Goal: Task Accomplishment & Management: Complete application form

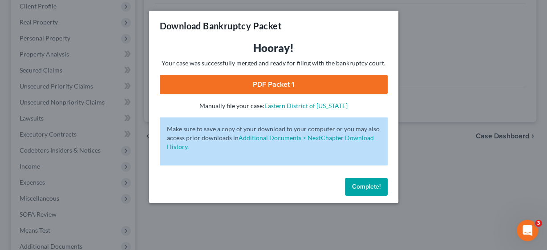
click at [377, 194] on button "Complete!" at bounding box center [366, 187] width 43 height 18
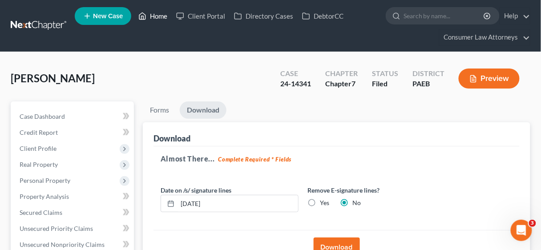
click at [163, 16] on link "Home" at bounding box center [153, 16] width 38 height 16
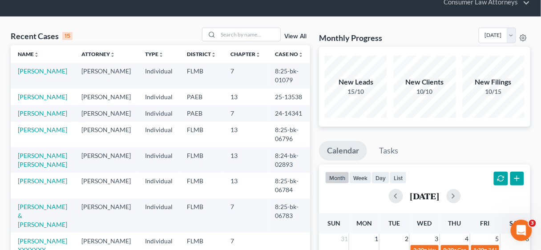
scroll to position [71, 0]
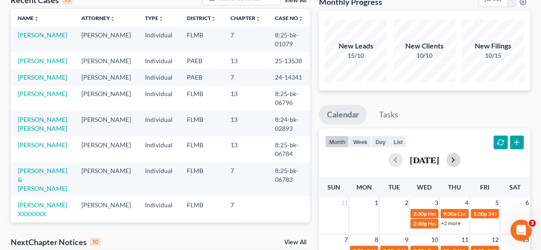
click at [461, 159] on button "button" at bounding box center [454, 160] width 14 height 14
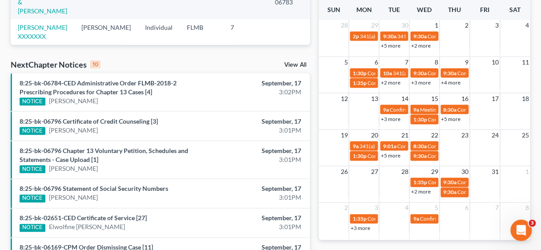
scroll to position [249, 0]
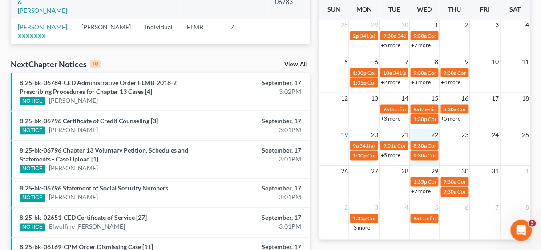
click at [429, 162] on div "19 20 21 22 23 24 25 9a 341(a) meeting for [PERSON_NAME] 9:01a Confirmation hea…" at bounding box center [424, 147] width 211 height 36
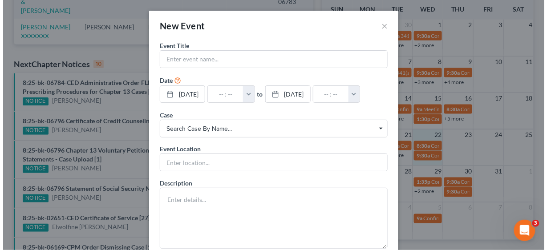
scroll to position [240, 0]
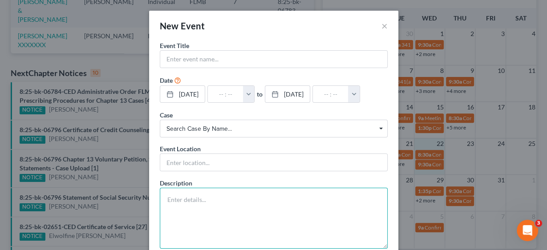
paste textarea "Section 341 Meeting of Creditors to be held on [DATE] 10:30 AM at Zoom - [PERSO…"
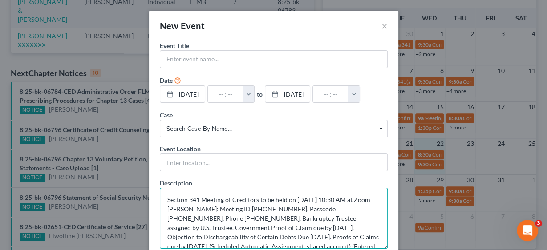
scroll to position [1, 0]
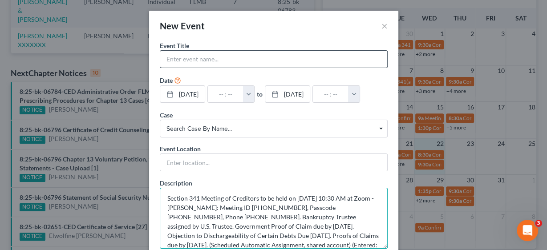
type textarea "Section 341 Meeting of Creditors to be held on [DATE] 10:30 AM at Zoom - [PERSO…"
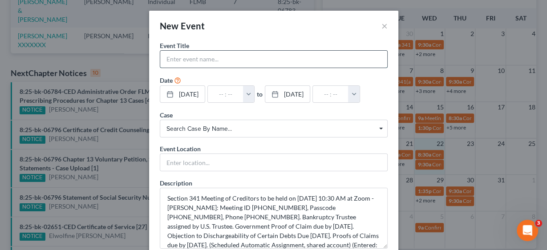
click at [199, 55] on input "text" at bounding box center [273, 59] width 227 height 17
type input "341 Meeting [PERSON_NAME]"
click at [255, 97] on button "button" at bounding box center [249, 94] width 12 height 17
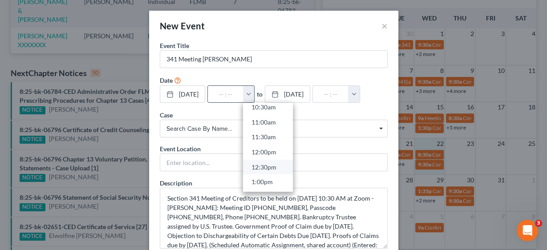
scroll to position [285, 0]
click at [275, 141] on link "10:30am" at bounding box center [268, 142] width 50 height 15
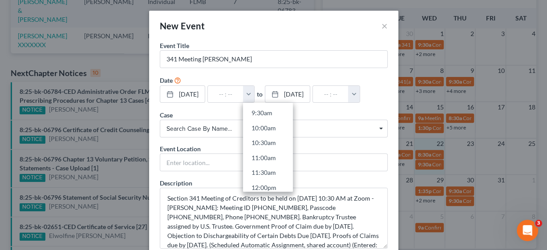
type input "10:30am"
type input "11:30am"
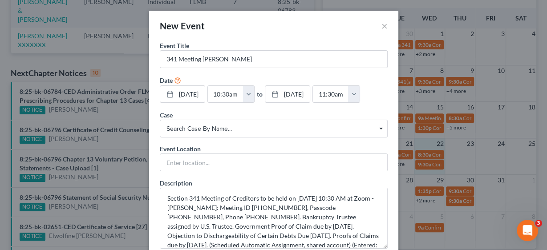
click at [207, 128] on span "Search case by name..." at bounding box center [273, 128] width 215 height 9
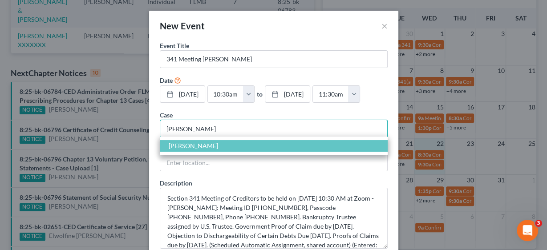
type input "[PERSON_NAME]"
click at [207, 144] on span "[PERSON_NAME]" at bounding box center [274, 146] width 228 height 12
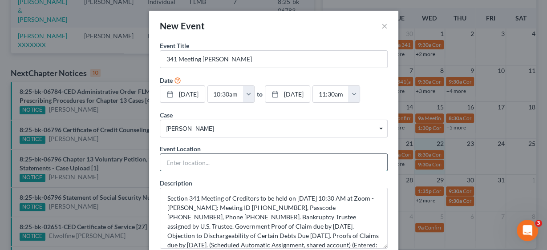
click at [192, 159] on input "text" at bounding box center [273, 162] width 227 height 17
type input "Zoom"
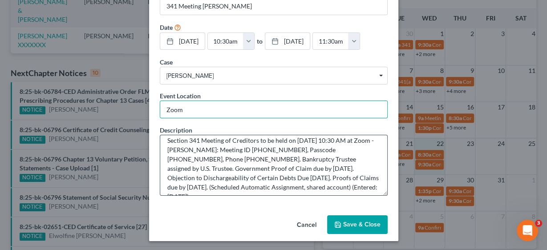
scroll to position [9, 0]
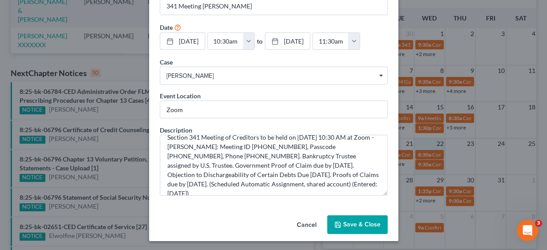
click at [361, 219] on button "Save & Close" at bounding box center [357, 224] width 61 height 19
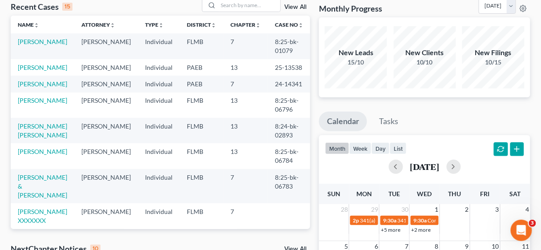
scroll to position [0, 0]
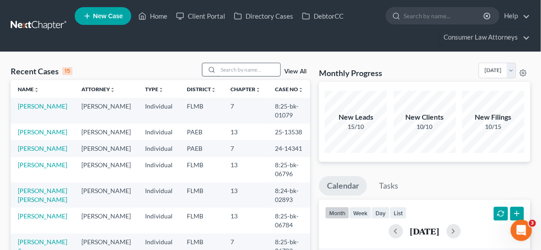
click at [241, 70] on input "search" at bounding box center [249, 69] width 62 height 13
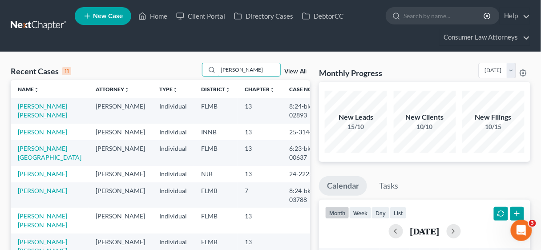
type input "[PERSON_NAME]"
click at [49, 131] on link "[PERSON_NAME]" at bounding box center [42, 132] width 49 height 8
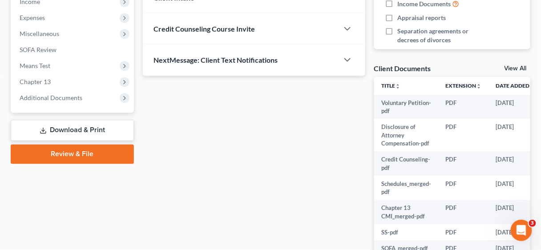
scroll to position [356, 0]
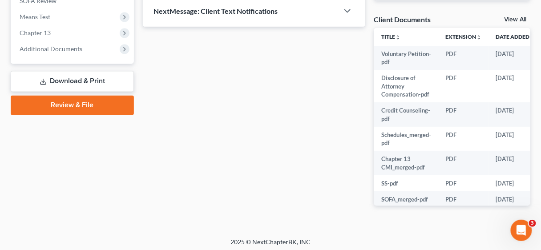
click at [81, 85] on link "Download & Print" at bounding box center [72, 81] width 123 height 21
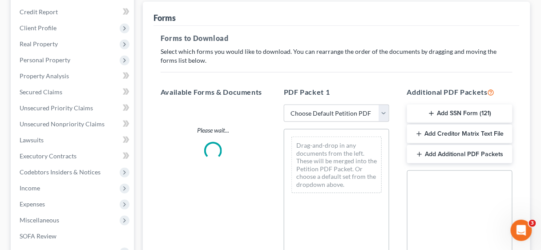
scroll to position [142, 0]
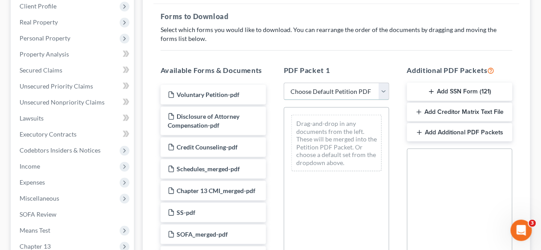
click at [385, 91] on select "Choose Default Petition PDF Packet Complete Bankruptcy Petition (all forms and …" at bounding box center [336, 92] width 105 height 18
select select "2"
click at [284, 83] on select "Choose Default Petition PDF Packet Complete Bankruptcy Petition (all forms and …" at bounding box center [336, 92] width 105 height 18
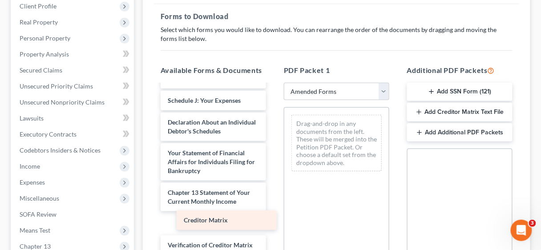
scroll to position [249, 0]
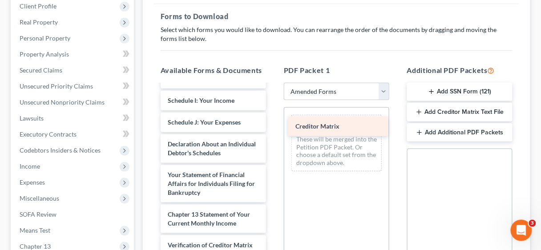
drag, startPoint x: 214, startPoint y: 220, endPoint x: 342, endPoint y: 124, distance: 159.9
click at [273, 124] on div "Creditor Matrix Voluntary Petition for Individuals Filing for Bankruptcy Summar…" at bounding box center [214, 94] width 120 height 462
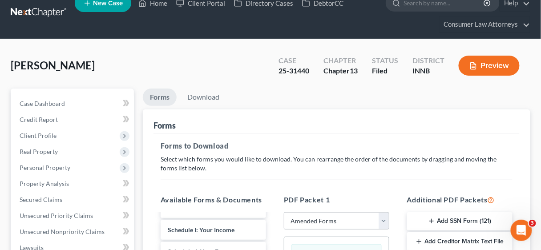
scroll to position [0, 0]
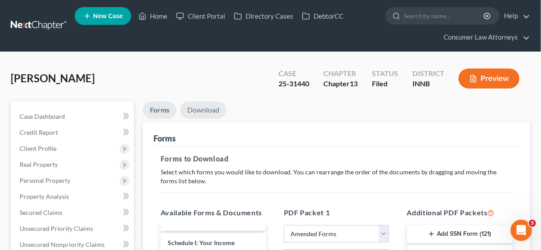
click at [210, 109] on link "Download" at bounding box center [203, 109] width 46 height 17
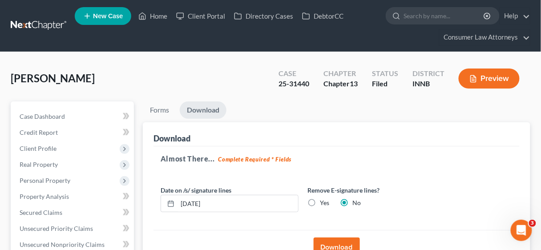
click at [335, 247] on button "Download" at bounding box center [337, 248] width 46 height 20
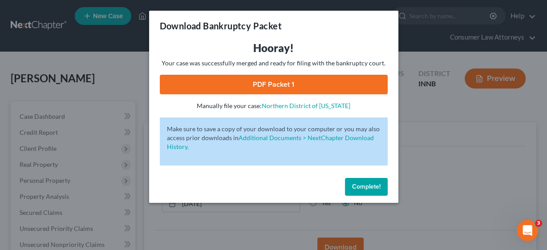
click at [274, 85] on link "PDF Packet 1" at bounding box center [274, 85] width 228 height 20
click at [371, 185] on span "Complete!" at bounding box center [366, 187] width 28 height 8
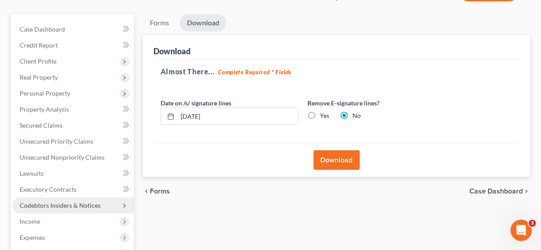
scroll to position [107, 0]
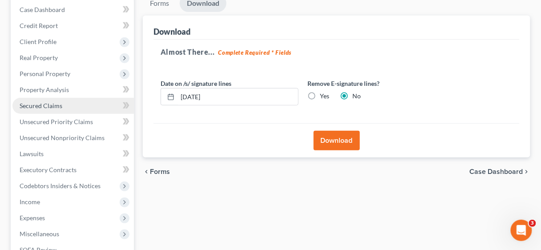
click at [57, 105] on span "Secured Claims" at bounding box center [41, 106] width 43 height 8
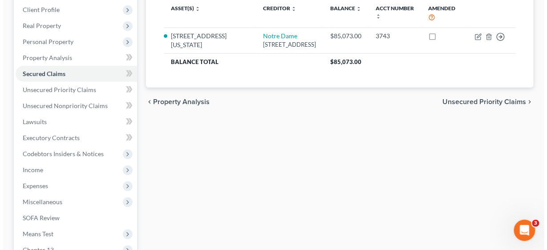
scroll to position [142, 0]
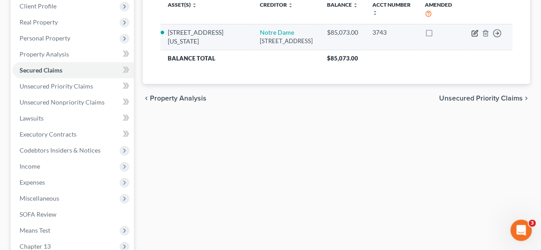
click at [474, 34] on icon "button" at bounding box center [475, 33] width 7 height 7
select select "14"
select select "4"
select select "2"
select select "3"
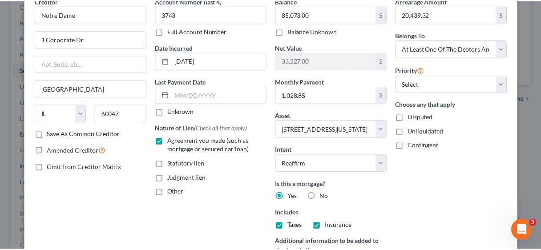
scroll to position [178, 0]
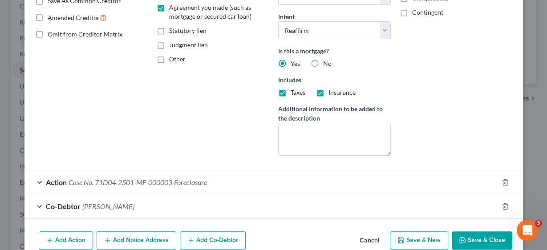
click at [478, 236] on button "Save & Close" at bounding box center [482, 240] width 61 height 19
select select
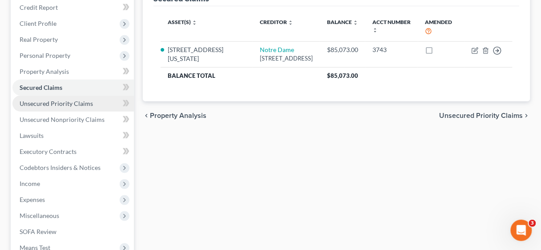
scroll to position [142, 0]
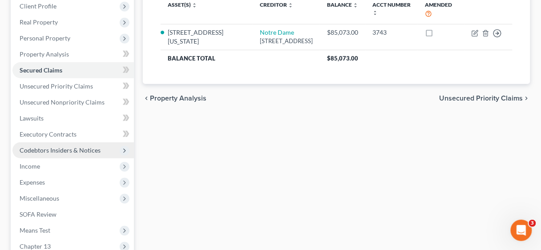
click at [55, 149] on span "Codebtors Insiders & Notices" at bounding box center [60, 150] width 81 height 8
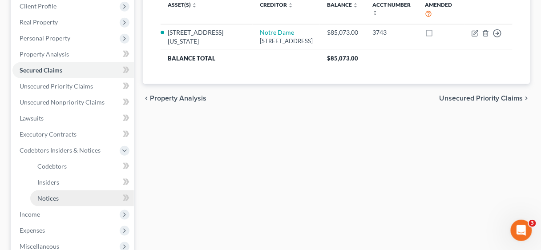
click at [60, 195] on link "Notices" at bounding box center [82, 198] width 104 height 16
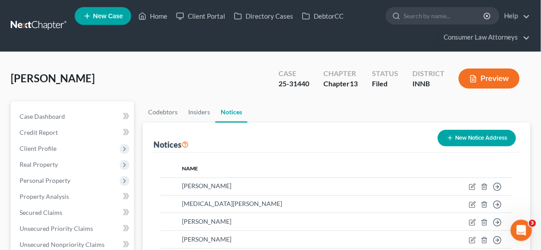
scroll to position [36, 0]
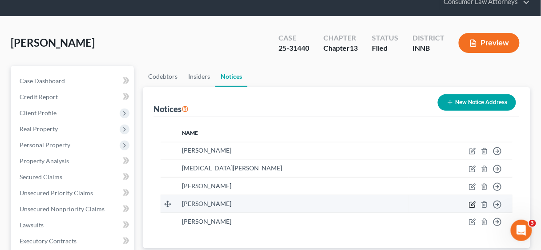
click at [471, 202] on icon "button" at bounding box center [472, 204] width 7 height 7
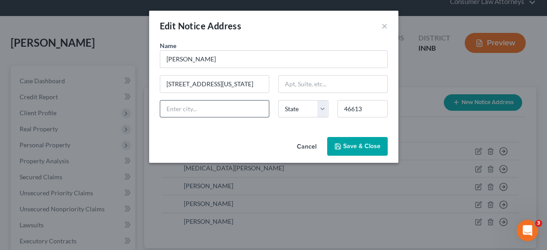
click at [216, 109] on input "text" at bounding box center [214, 109] width 109 height 17
type input "[GEOGRAPHIC_DATA]"
select select "15"
click at [348, 144] on span "Save & Close" at bounding box center [361, 146] width 37 height 8
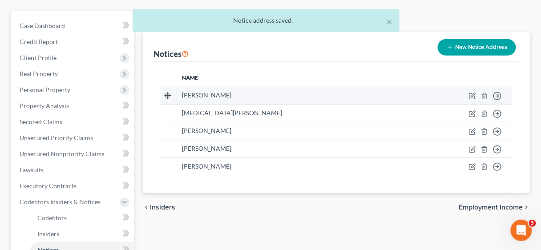
scroll to position [107, 0]
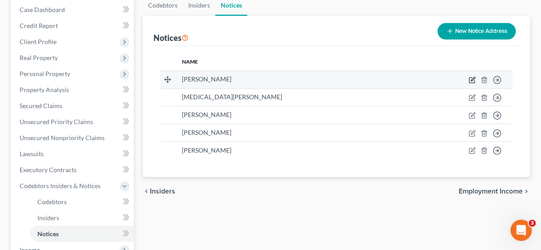
click at [470, 79] on icon "button" at bounding box center [472, 80] width 5 height 5
select select "15"
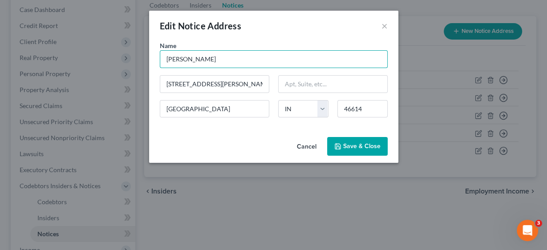
click at [235, 63] on input "[PERSON_NAME]" at bounding box center [274, 59] width 228 height 18
type input "[PERSON_NAME]"
click at [357, 144] on span "Save & Close" at bounding box center [361, 146] width 37 height 8
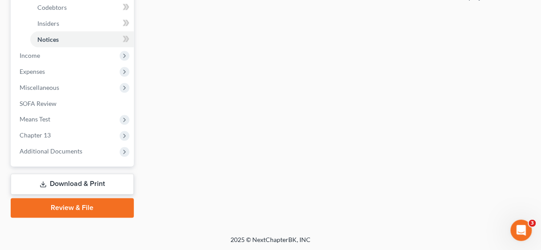
click at [73, 182] on link "Download & Print" at bounding box center [72, 184] width 123 height 21
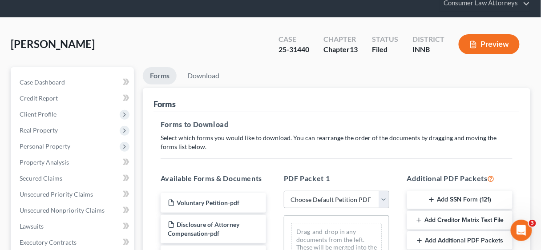
scroll to position [107, 0]
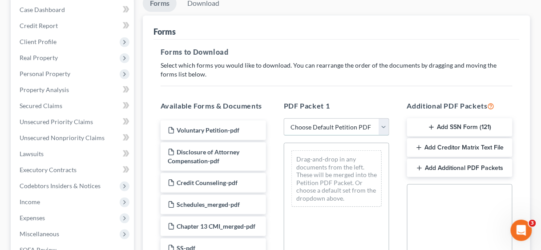
click at [388, 126] on select "Choose Default Petition PDF Packet Complete Bankruptcy Petition (all forms and …" at bounding box center [336, 127] width 105 height 18
select select "2"
click at [284, 118] on select "Choose Default Petition PDF Packet Complete Bankruptcy Petition (all forms and …" at bounding box center [336, 127] width 105 height 18
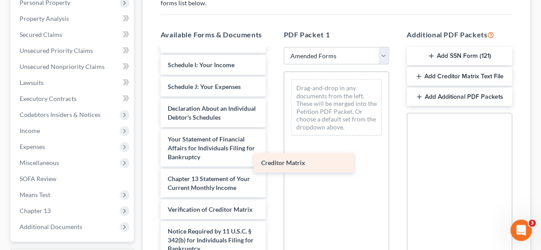
scroll to position [249, 0]
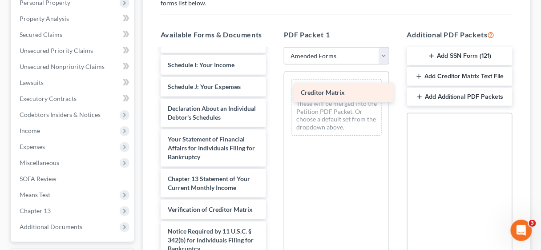
drag, startPoint x: 219, startPoint y: 183, endPoint x: 351, endPoint y: 88, distance: 163.2
click at [273, 88] on div "Creditor Matrix Voluntary Petition for Individuals Filing for Bankruptcy Summar…" at bounding box center [214, 58] width 120 height 462
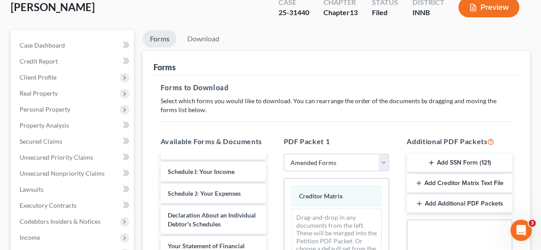
scroll to position [0, 0]
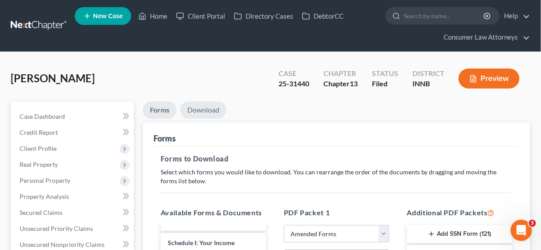
click at [207, 108] on link "Download" at bounding box center [203, 109] width 46 height 17
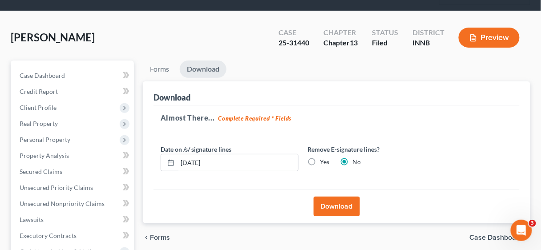
scroll to position [71, 0]
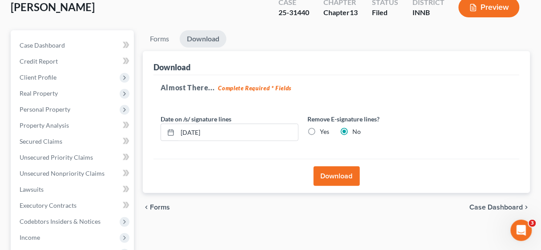
click at [332, 172] on button "Download" at bounding box center [337, 176] width 46 height 20
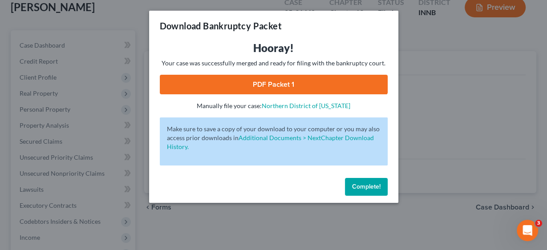
click at [267, 86] on link "PDF Packet 1" at bounding box center [274, 85] width 228 height 20
click at [383, 186] on button "Complete!" at bounding box center [366, 187] width 43 height 18
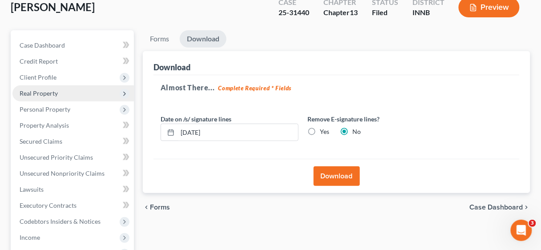
click at [54, 89] on span "Real Property" at bounding box center [39, 93] width 38 height 8
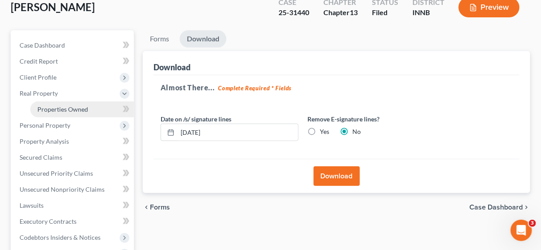
click at [71, 109] on span "Properties Owned" at bounding box center [62, 109] width 51 height 8
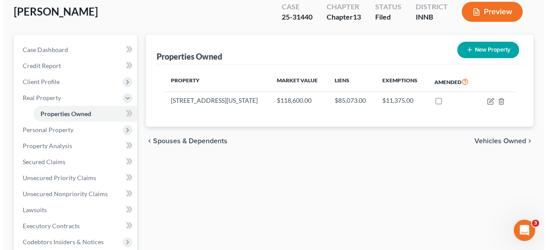
scroll to position [71, 0]
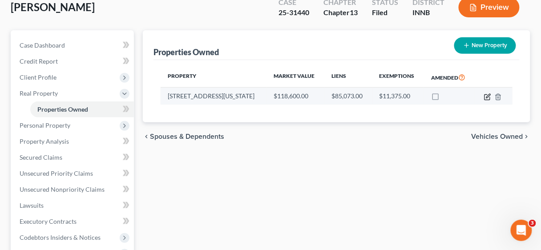
click at [488, 94] on icon "button" at bounding box center [487, 96] width 7 height 7
select select "15"
select select "0"
select select "1"
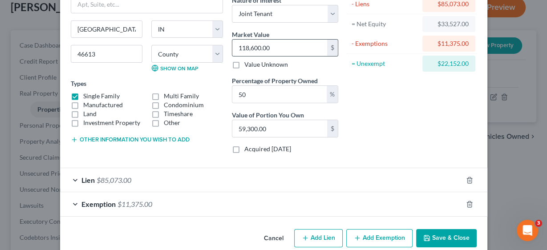
scroll to position [93, 0]
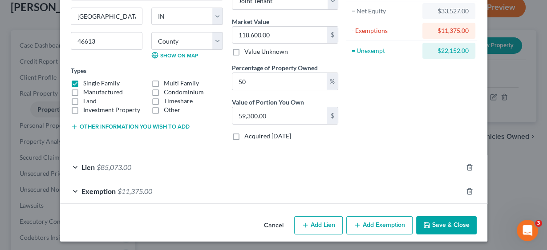
click at [97, 164] on span "$85,073.00" at bounding box center [114, 167] width 35 height 8
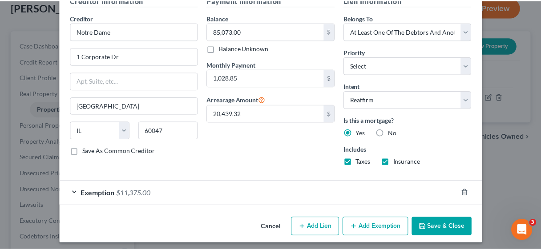
scroll to position [288, 0]
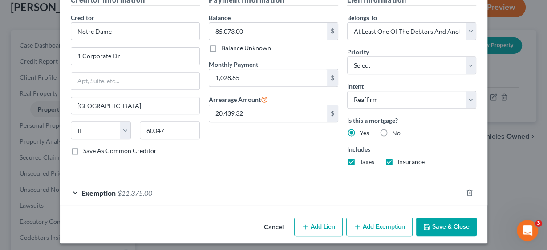
click at [442, 220] on button "Save & Close" at bounding box center [446, 227] width 61 height 19
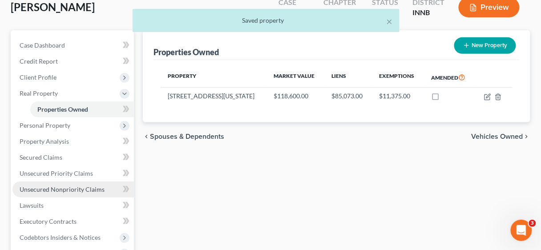
click at [62, 186] on span "Unsecured Nonpriority Claims" at bounding box center [62, 190] width 85 height 8
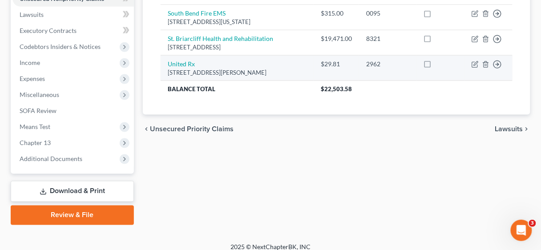
scroll to position [249, 0]
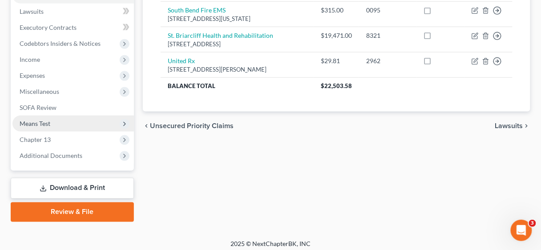
click at [56, 123] on span "Means Test" at bounding box center [73, 124] width 122 height 16
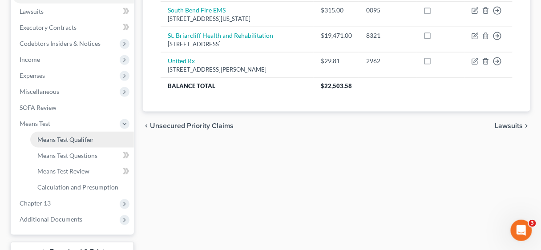
click at [86, 138] on span "Means Test Qualifier" at bounding box center [65, 140] width 57 height 8
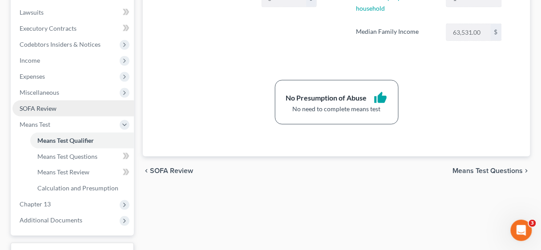
scroll to position [249, 0]
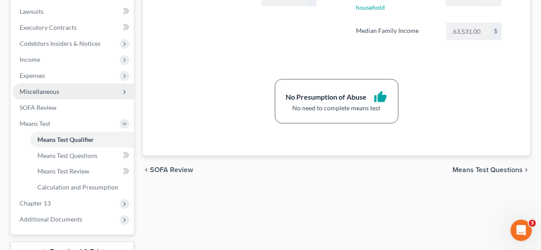
click at [39, 89] on span "Miscellaneous" at bounding box center [40, 92] width 40 height 8
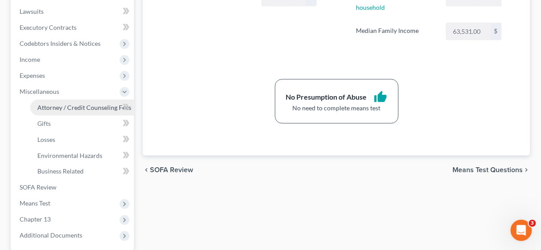
click at [75, 109] on span "Attorney / Credit Counseling Fees" at bounding box center [84, 108] width 94 height 8
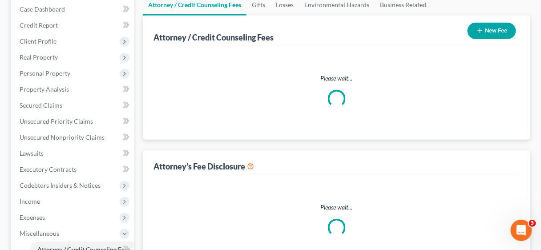
select select "1"
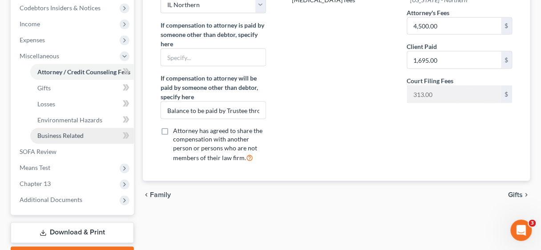
scroll to position [285, 0]
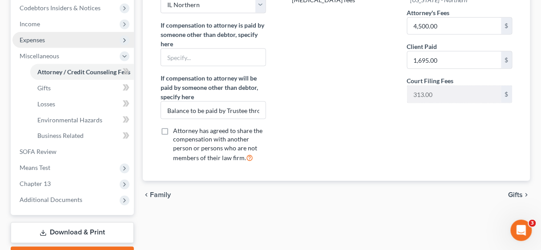
click at [35, 36] on span "Expenses" at bounding box center [32, 40] width 25 height 8
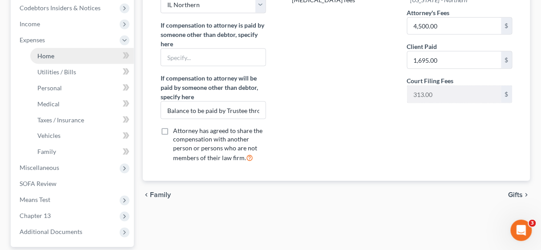
click at [47, 53] on span "Home" at bounding box center [45, 56] width 17 height 8
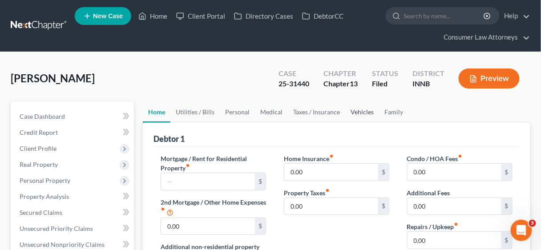
click at [362, 110] on link "Vehicles" at bounding box center [362, 111] width 34 height 21
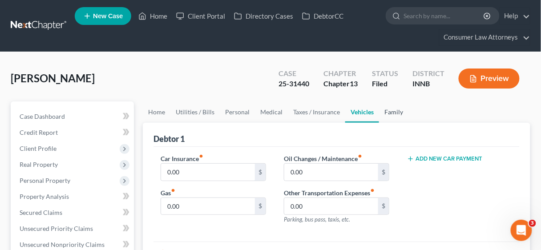
click at [388, 109] on link "Family" at bounding box center [393, 111] width 29 height 21
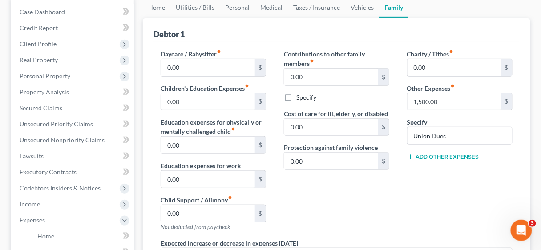
scroll to position [107, 0]
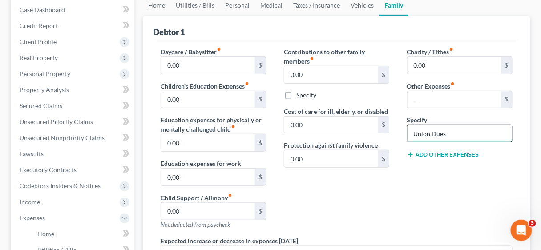
drag, startPoint x: 471, startPoint y: 129, endPoint x: 410, endPoint y: 128, distance: 60.5
click at [410, 128] on input "Union Dues" at bounding box center [460, 133] width 105 height 17
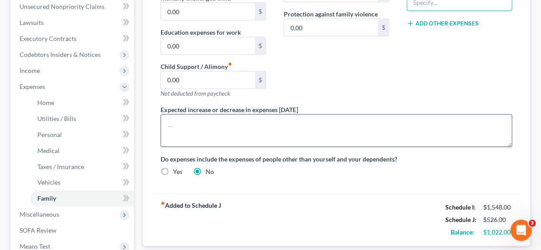
scroll to position [249, 0]
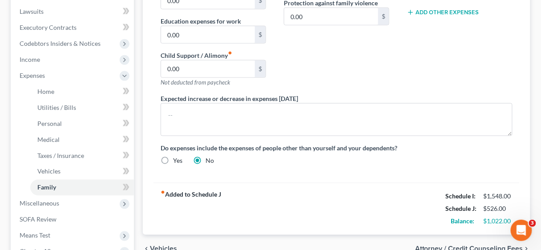
click at [402, 177] on div "Daycare / Babysitter fiber_manual_record 0.00 $ Children's Education Expenses f…" at bounding box center [337, 40] width 366 height 285
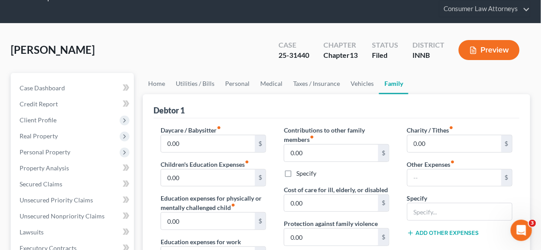
scroll to position [0, 0]
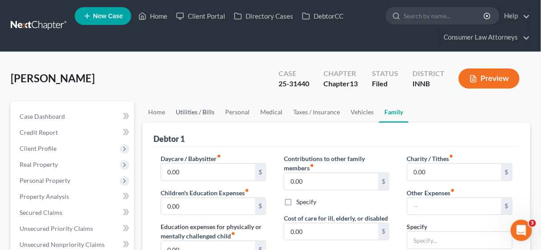
click at [193, 109] on link "Utilities / Bills" at bounding box center [194, 111] width 49 height 21
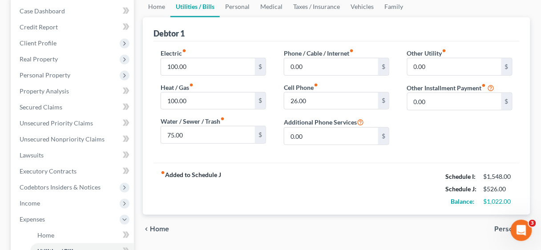
scroll to position [107, 0]
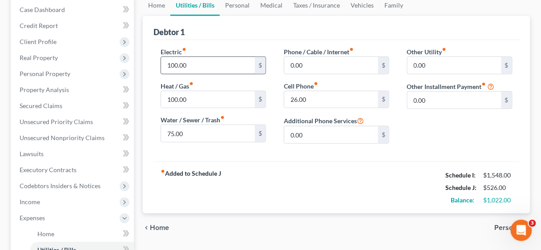
click at [209, 69] on input "100.00" at bounding box center [208, 65] width 94 height 17
click at [210, 93] on input "100.00" at bounding box center [208, 99] width 94 height 17
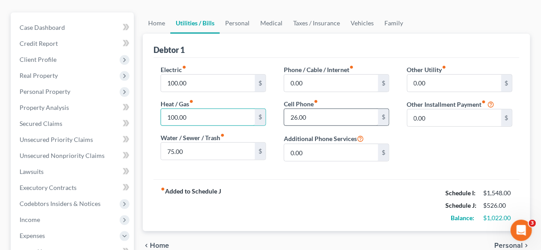
scroll to position [71, 0]
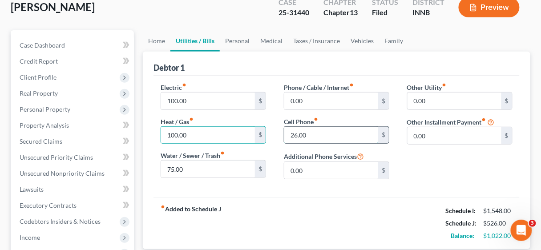
click at [334, 127] on input "26.00" at bounding box center [331, 135] width 94 height 17
click at [238, 32] on link "Personal" at bounding box center [237, 40] width 35 height 21
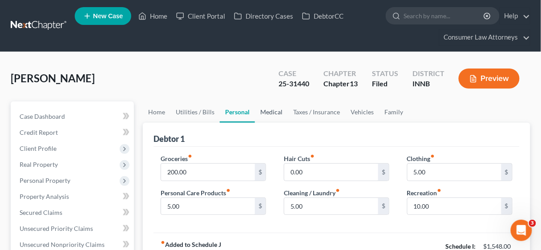
click at [271, 111] on link "Medical" at bounding box center [271, 111] width 33 height 21
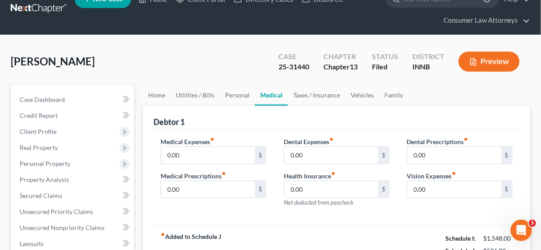
scroll to position [36, 0]
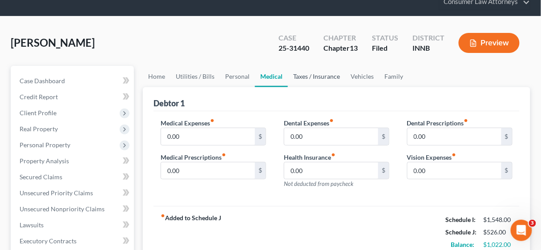
click at [319, 75] on link "Taxes / Insurance" at bounding box center [316, 76] width 57 height 21
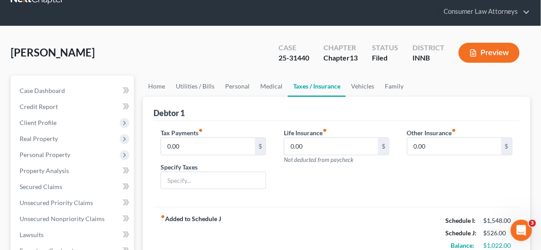
scroll to position [71, 0]
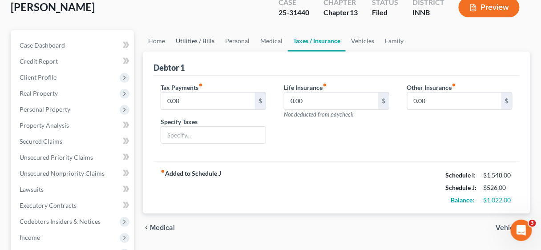
click at [190, 34] on link "Utilities / Bills" at bounding box center [194, 40] width 49 height 21
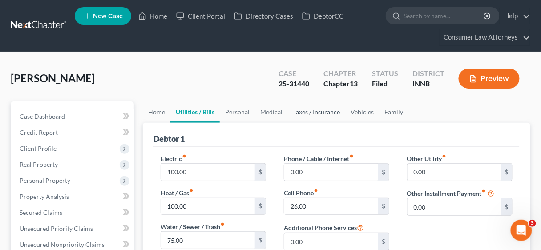
click at [309, 110] on link "Taxes / Insurance" at bounding box center [316, 111] width 57 height 21
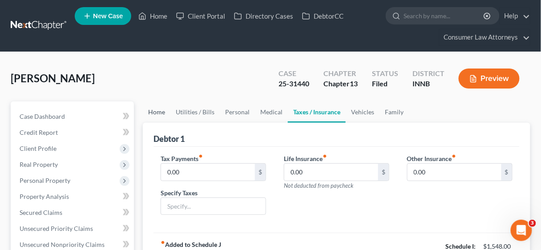
click at [155, 109] on link "Home" at bounding box center [157, 111] width 28 height 21
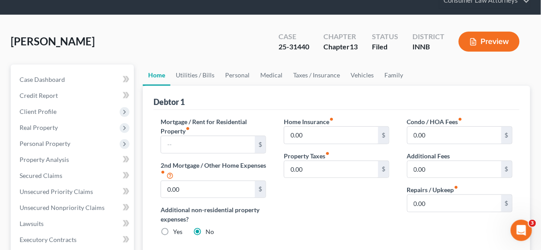
scroll to position [36, 0]
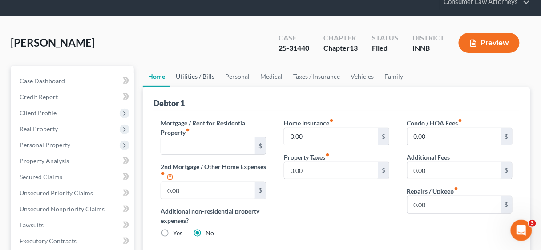
click at [192, 78] on link "Utilities / Bills" at bounding box center [194, 76] width 49 height 21
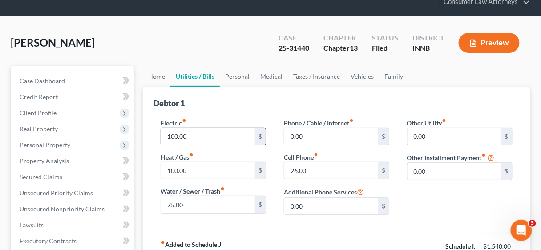
click at [204, 135] on input "100.00" at bounding box center [208, 136] width 94 height 17
click at [204, 134] on input "100.00" at bounding box center [208, 136] width 94 height 17
drag, startPoint x: 205, startPoint y: 134, endPoint x: 166, endPoint y: 134, distance: 39.2
click at [166, 134] on input "100.00" at bounding box center [208, 136] width 94 height 17
click at [207, 134] on input "100.00" at bounding box center [208, 136] width 94 height 17
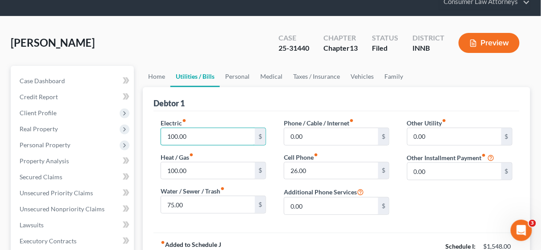
drag, startPoint x: 207, startPoint y: 134, endPoint x: 154, endPoint y: 134, distance: 53.4
click at [154, 134] on div "Electric fiber_manual_record 100.00 $ Heat / Gas fiber_manual_record 100.00 $ W…" at bounding box center [213, 170] width 123 height 104
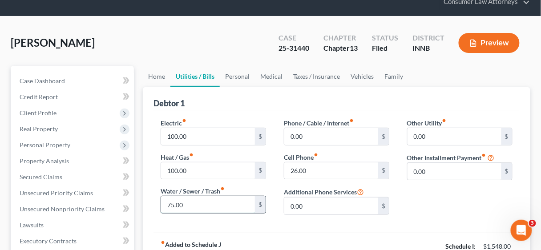
click at [202, 202] on input "75.00" at bounding box center [208, 204] width 94 height 17
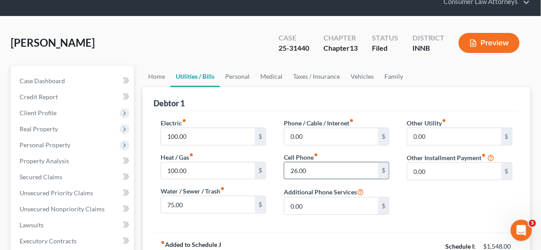
click at [328, 168] on input "26.00" at bounding box center [331, 170] width 94 height 17
click at [234, 71] on link "Personal" at bounding box center [237, 76] width 35 height 21
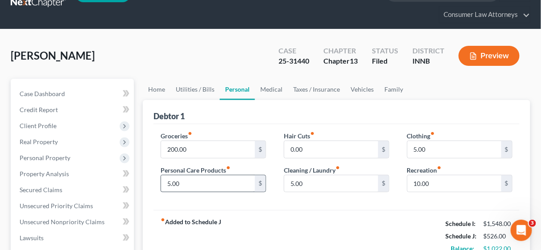
scroll to position [71, 0]
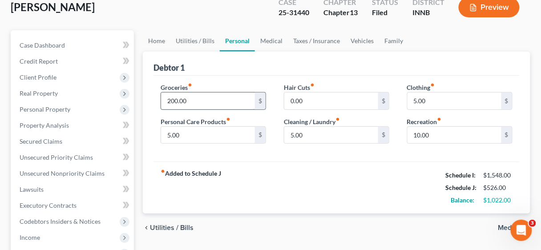
click at [224, 99] on input "200.00" at bounding box center [208, 101] width 94 height 17
click at [217, 133] on input "5.00" at bounding box center [208, 135] width 94 height 17
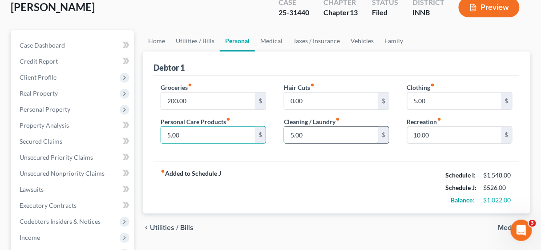
click at [331, 132] on input "5.00" at bounding box center [331, 135] width 94 height 17
click at [443, 137] on input "10.00" at bounding box center [455, 135] width 94 height 17
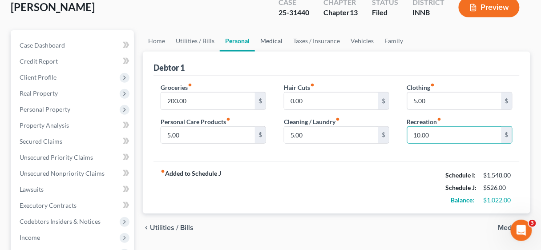
click at [269, 41] on link "Medical" at bounding box center [271, 40] width 33 height 21
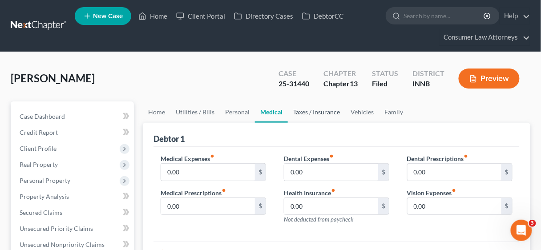
click at [309, 107] on link "Taxes / Insurance" at bounding box center [316, 111] width 57 height 21
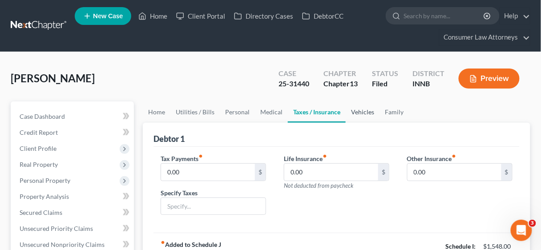
click at [361, 109] on link "Vehicles" at bounding box center [363, 111] width 34 height 21
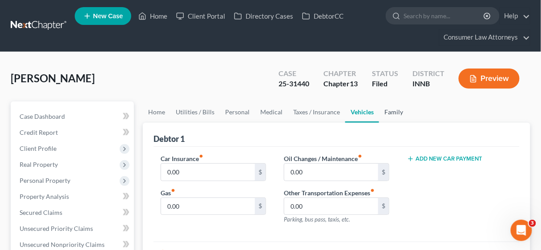
click at [391, 109] on link "Family" at bounding box center [393, 111] width 29 height 21
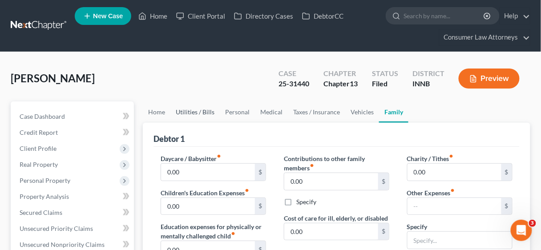
click at [196, 111] on link "Utilities / Bills" at bounding box center [194, 111] width 49 height 21
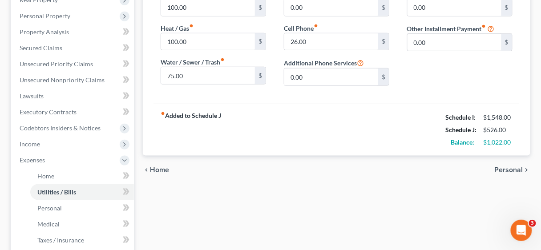
scroll to position [178, 0]
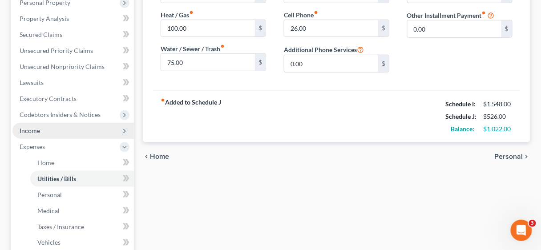
click at [32, 131] on span "Income" at bounding box center [30, 131] width 20 height 8
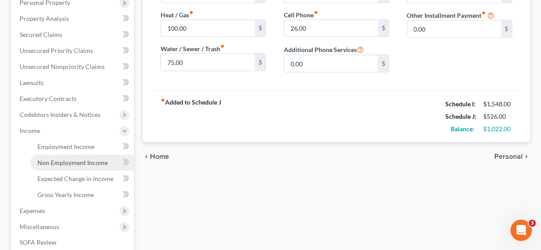
click at [75, 161] on span "Non Employment Income" at bounding box center [72, 163] width 70 height 8
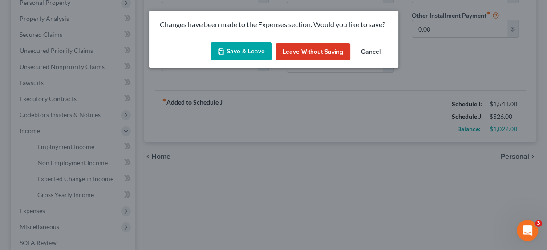
click at [259, 51] on button "Save & Leave" at bounding box center [241, 51] width 61 height 19
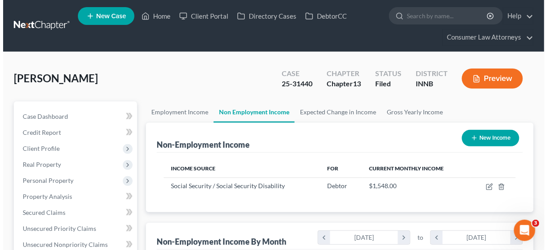
scroll to position [158, 216]
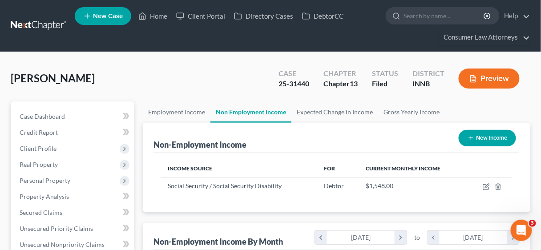
click at [488, 138] on button "New Income" at bounding box center [487, 138] width 57 height 16
select select "0"
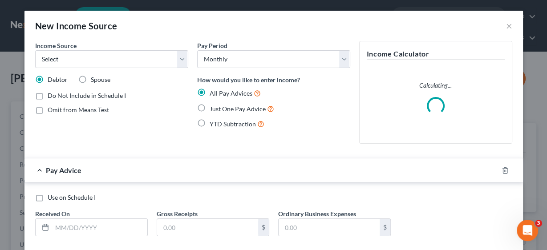
scroll to position [158, 218]
click at [210, 105] on label "Just One Pay Advice" at bounding box center [242, 109] width 65 height 10
click at [213, 105] on input "Just One Pay Advice" at bounding box center [216, 107] width 6 height 6
radio input "true"
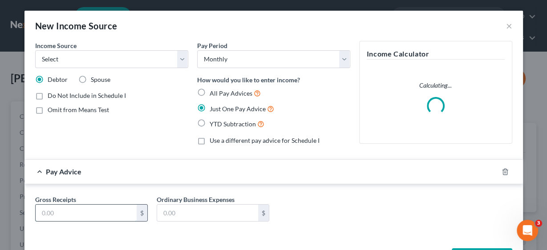
click at [87, 211] on input "text" at bounding box center [86, 213] width 101 height 17
type input "300.00"
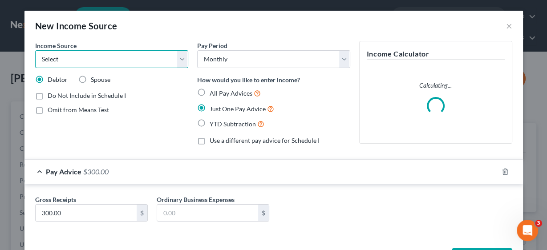
click at [181, 58] on select "Select Unemployment Disability (from employer) Pension Retirement Social Securi…" at bounding box center [111, 59] width 153 height 18
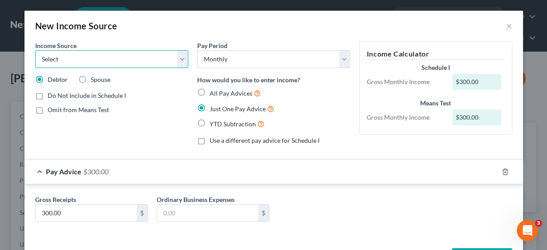
select select "8"
click at [35, 50] on select "Select Unemployment Disability (from employer) Pension Retirement Social Securi…" at bounding box center [111, 59] width 153 height 18
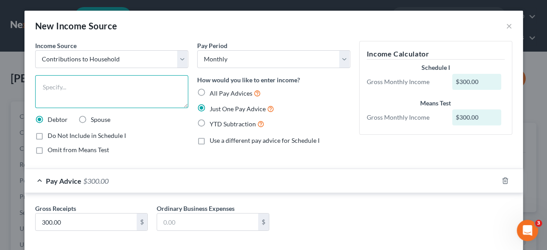
click at [85, 85] on textarea at bounding box center [111, 91] width 153 height 33
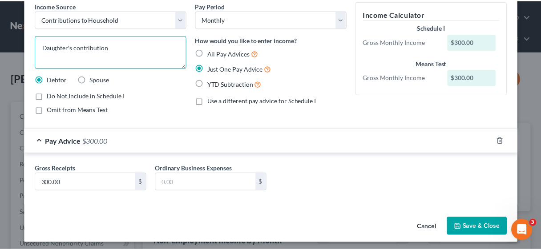
scroll to position [42, 0]
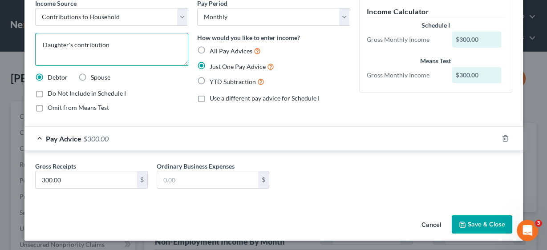
type textarea "Daughter's contribution"
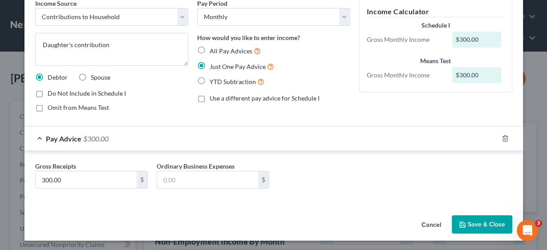
click at [470, 220] on button "Save & Close" at bounding box center [482, 224] width 61 height 19
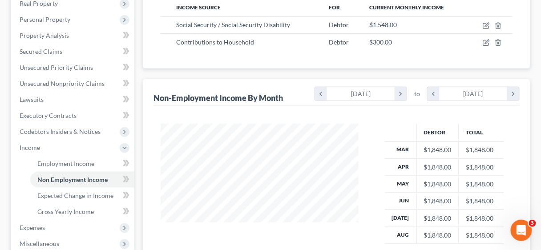
scroll to position [178, 0]
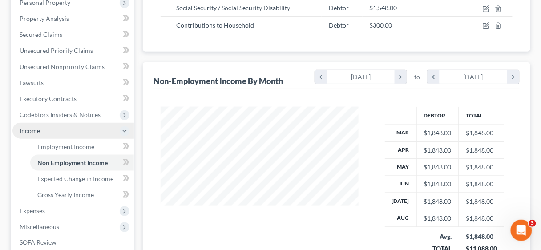
click at [31, 130] on span "Income" at bounding box center [30, 131] width 20 height 8
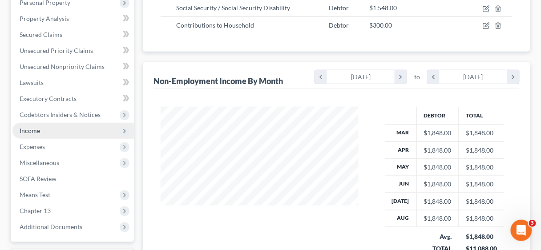
click at [31, 130] on span "Income" at bounding box center [30, 131] width 20 height 8
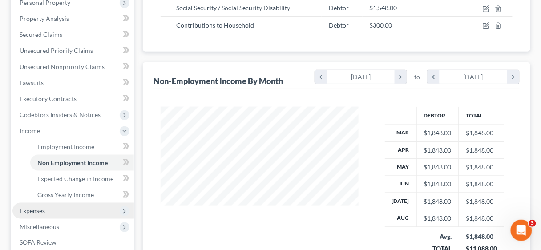
click at [41, 209] on span "Expenses" at bounding box center [32, 211] width 25 height 8
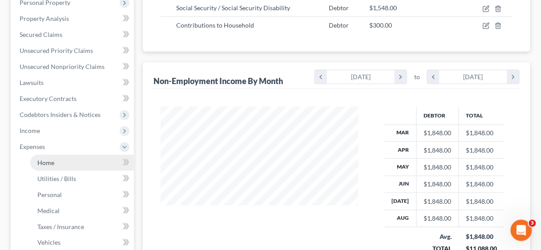
click at [56, 163] on link "Home" at bounding box center [82, 163] width 104 height 16
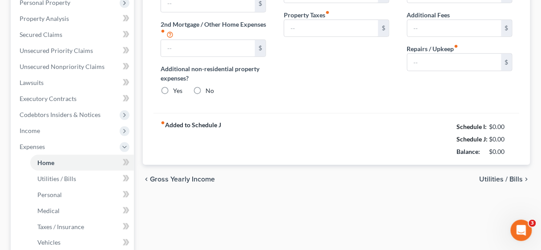
type input "0.00"
radio input "true"
type input "0.00"
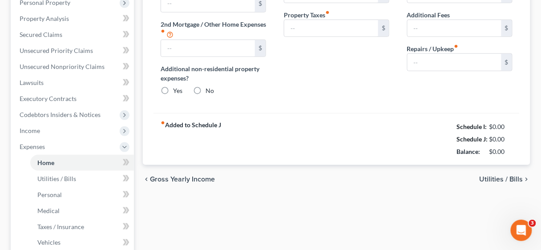
type input "0.00"
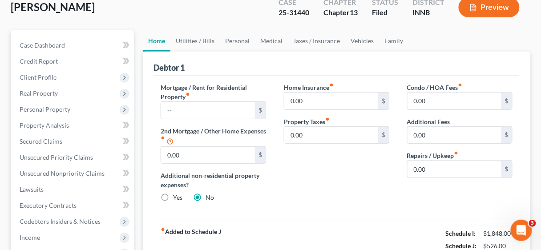
scroll to position [107, 0]
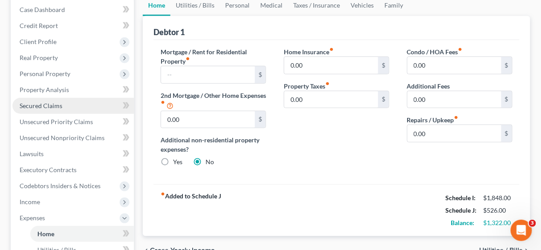
click at [44, 105] on span "Secured Claims" at bounding box center [41, 106] width 43 height 8
